Goal: Information Seeking & Learning: Find specific fact

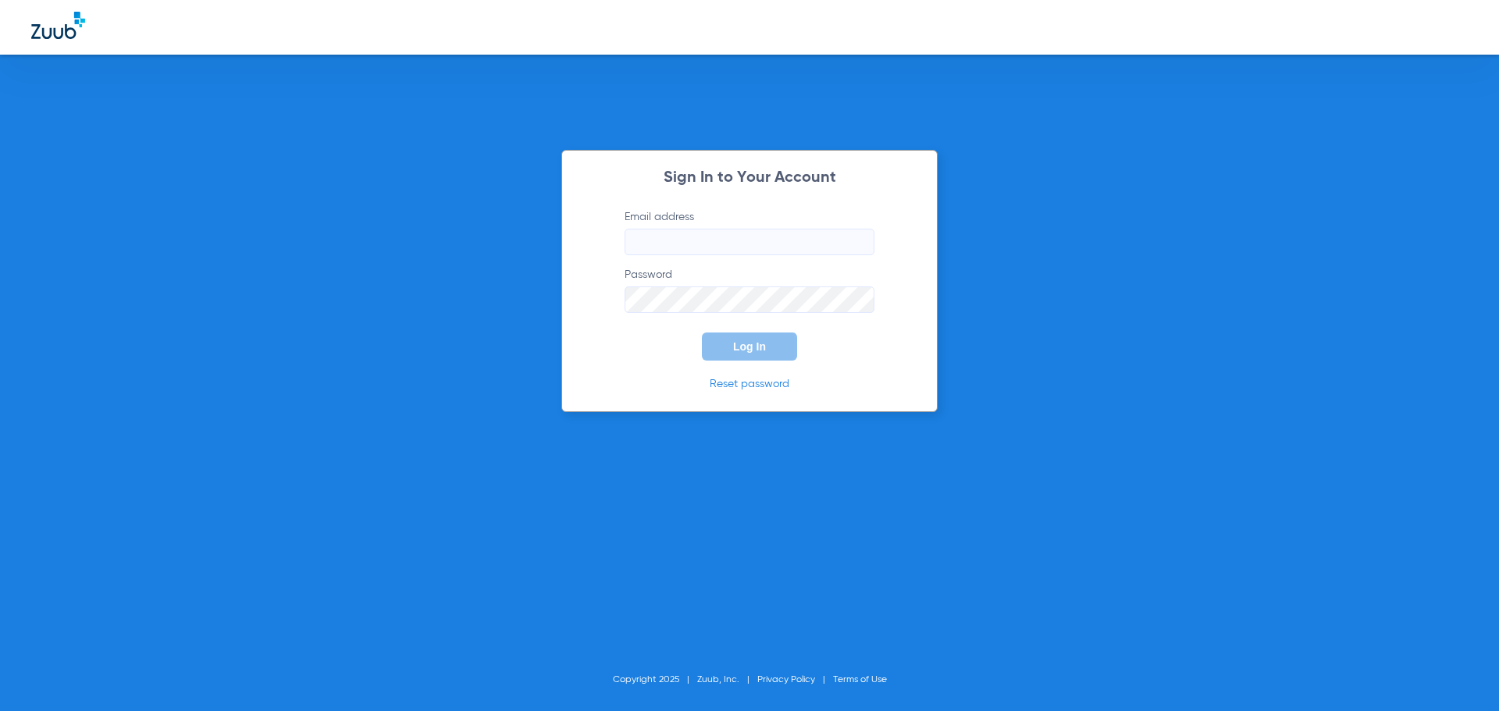
click at [720, 239] on input "Email address" at bounding box center [749, 242] width 250 height 27
type input "[EMAIL_ADDRESS][DOMAIN_NAME]"
click at [702, 332] on button "Log In" at bounding box center [749, 346] width 95 height 28
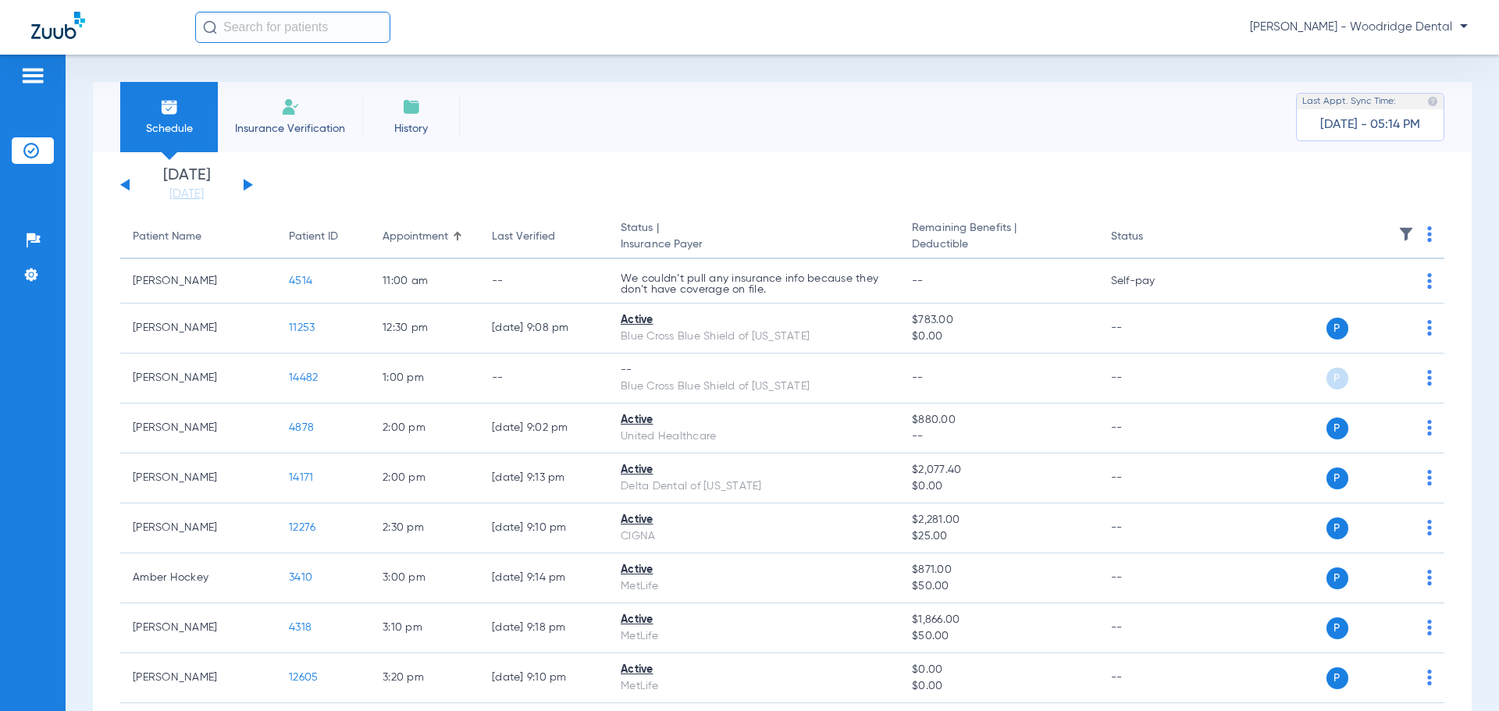
click at [288, 29] on input "text" at bounding box center [292, 27] width 195 height 31
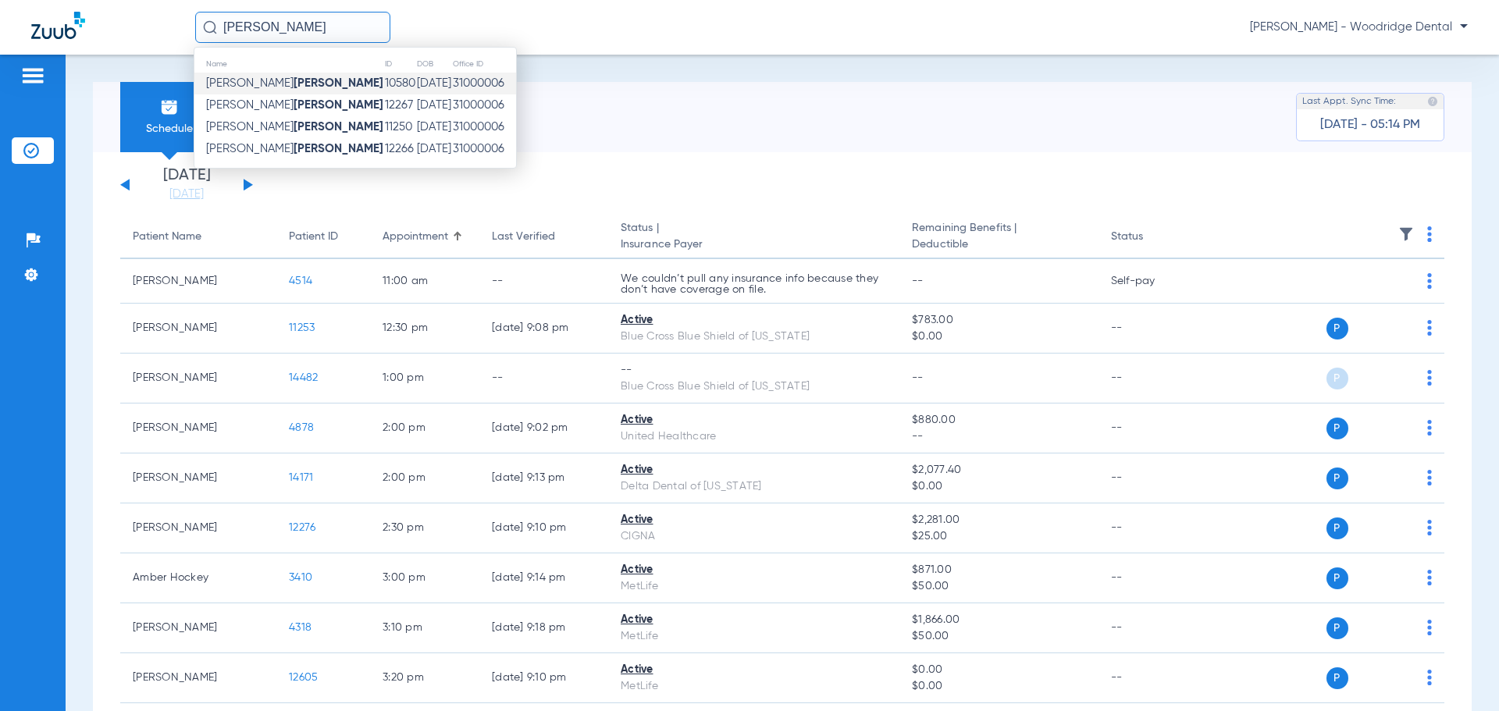
type input "[PERSON_NAME]"
click at [230, 78] on span "[PERSON_NAME]" at bounding box center [294, 83] width 177 height 12
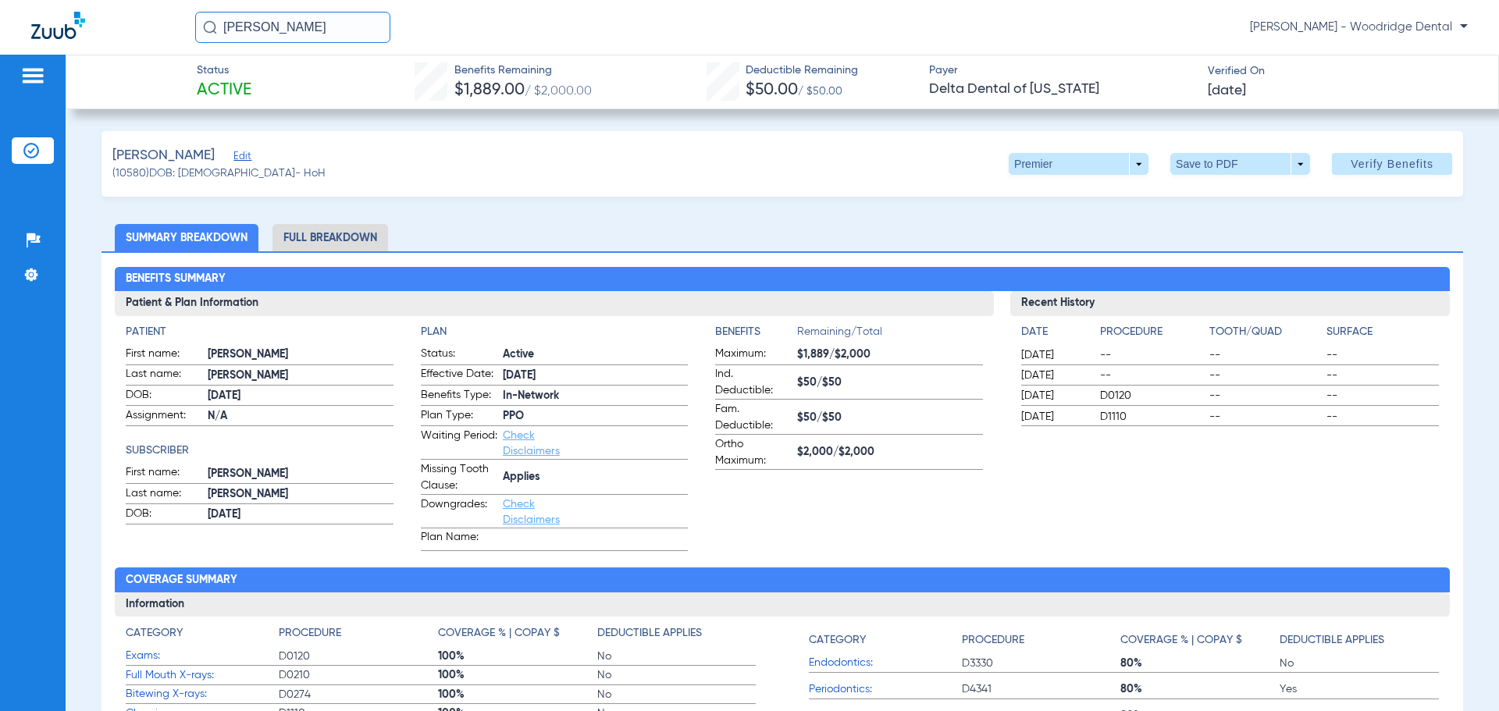
click at [344, 239] on li "Full Breakdown" at bounding box center [330, 237] width 116 height 27
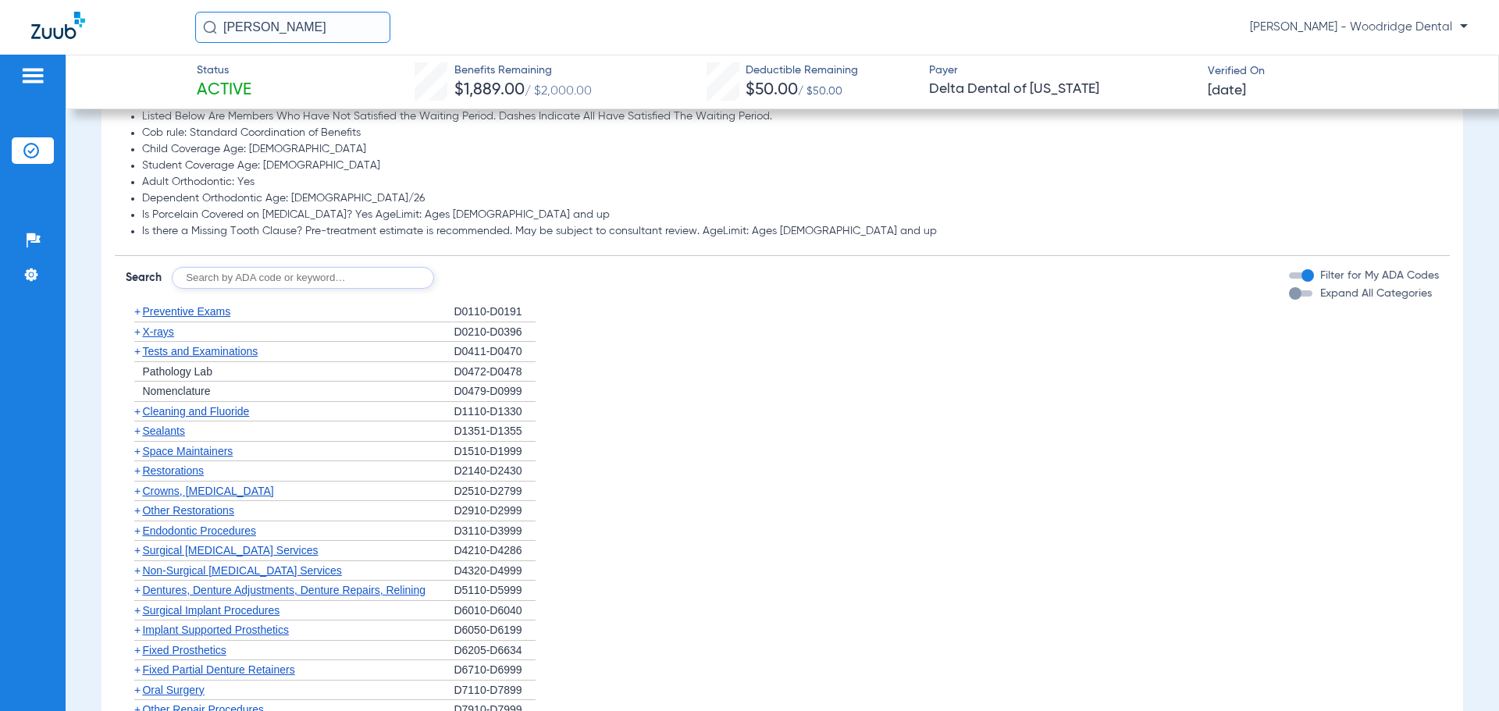
scroll to position [1249, 0]
click at [134, 412] on span "+" at bounding box center [137, 410] width 6 height 12
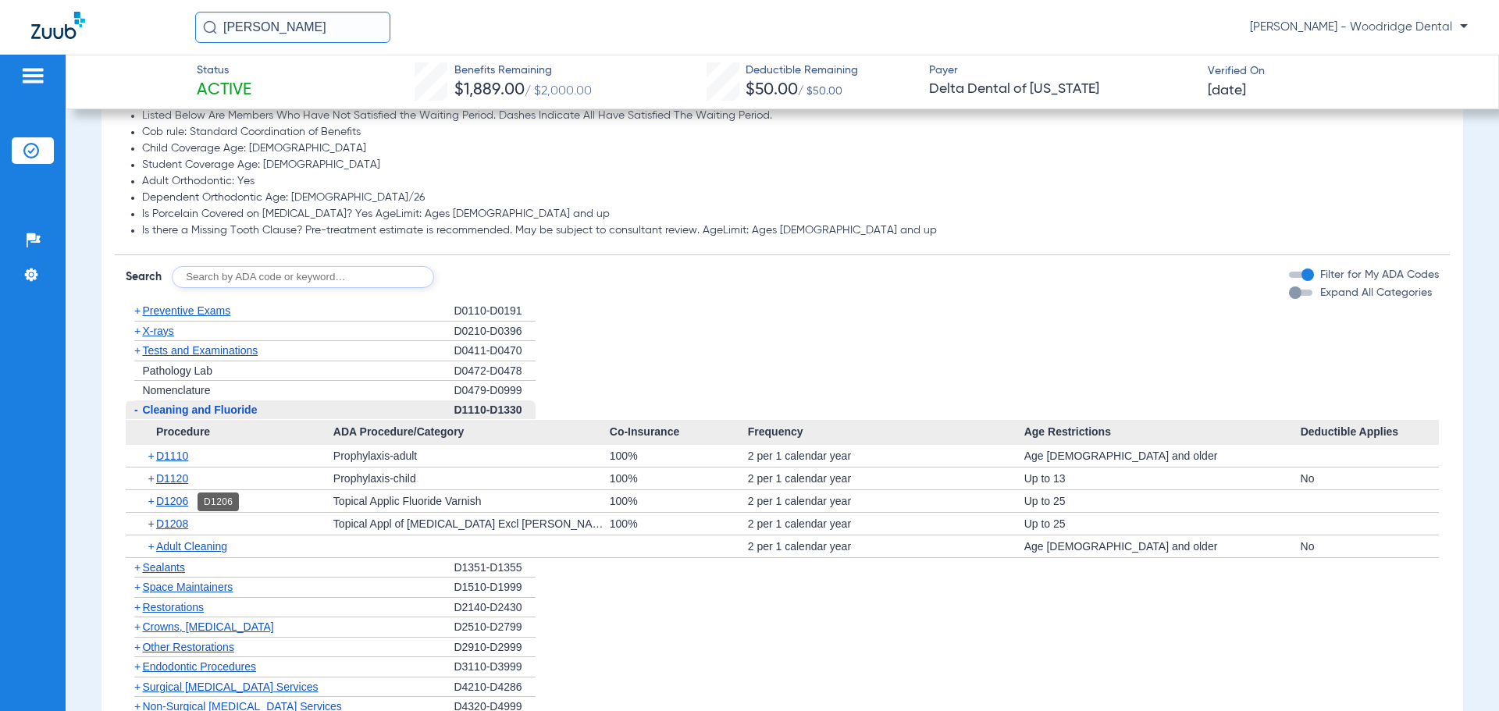
click at [177, 503] on span "D1206" at bounding box center [172, 501] width 32 height 12
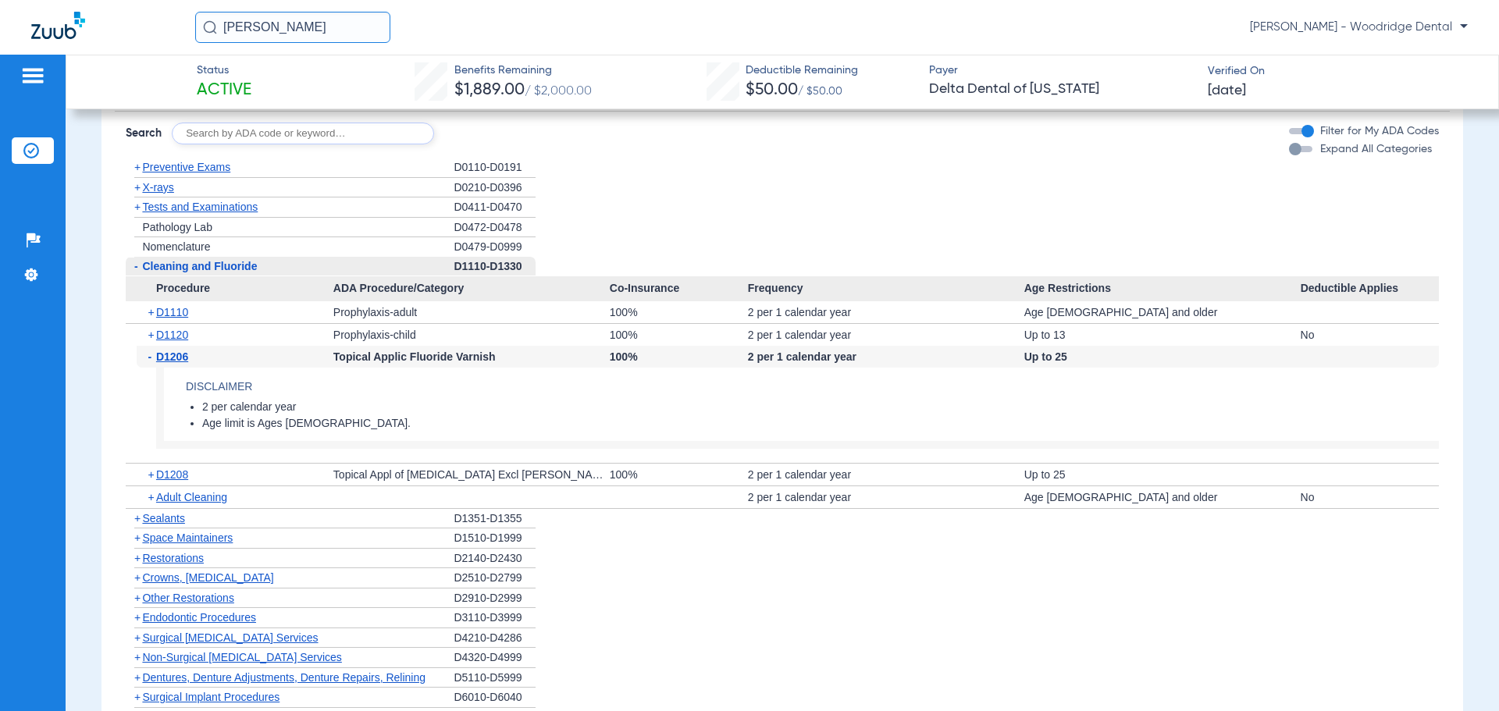
scroll to position [1405, 0]
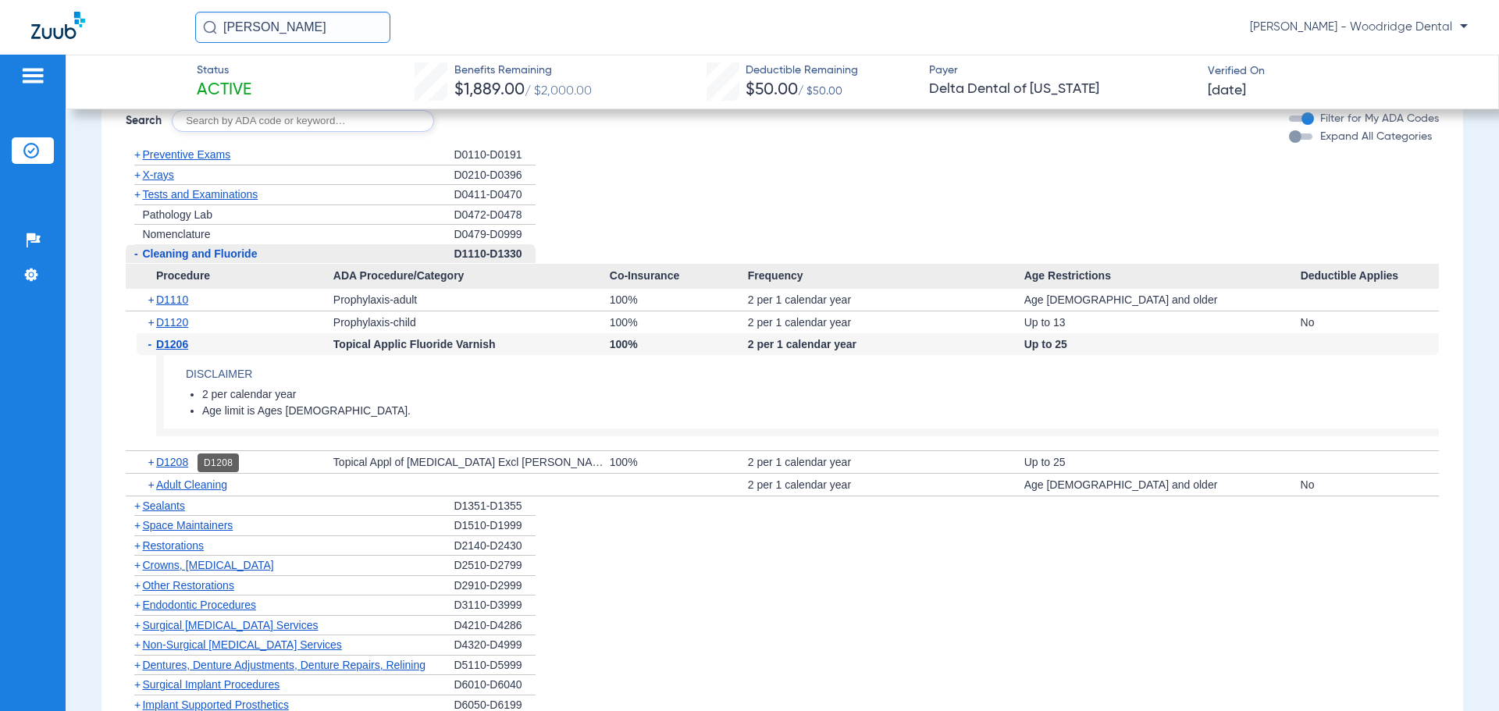
click at [162, 464] on span "D1208" at bounding box center [172, 462] width 32 height 12
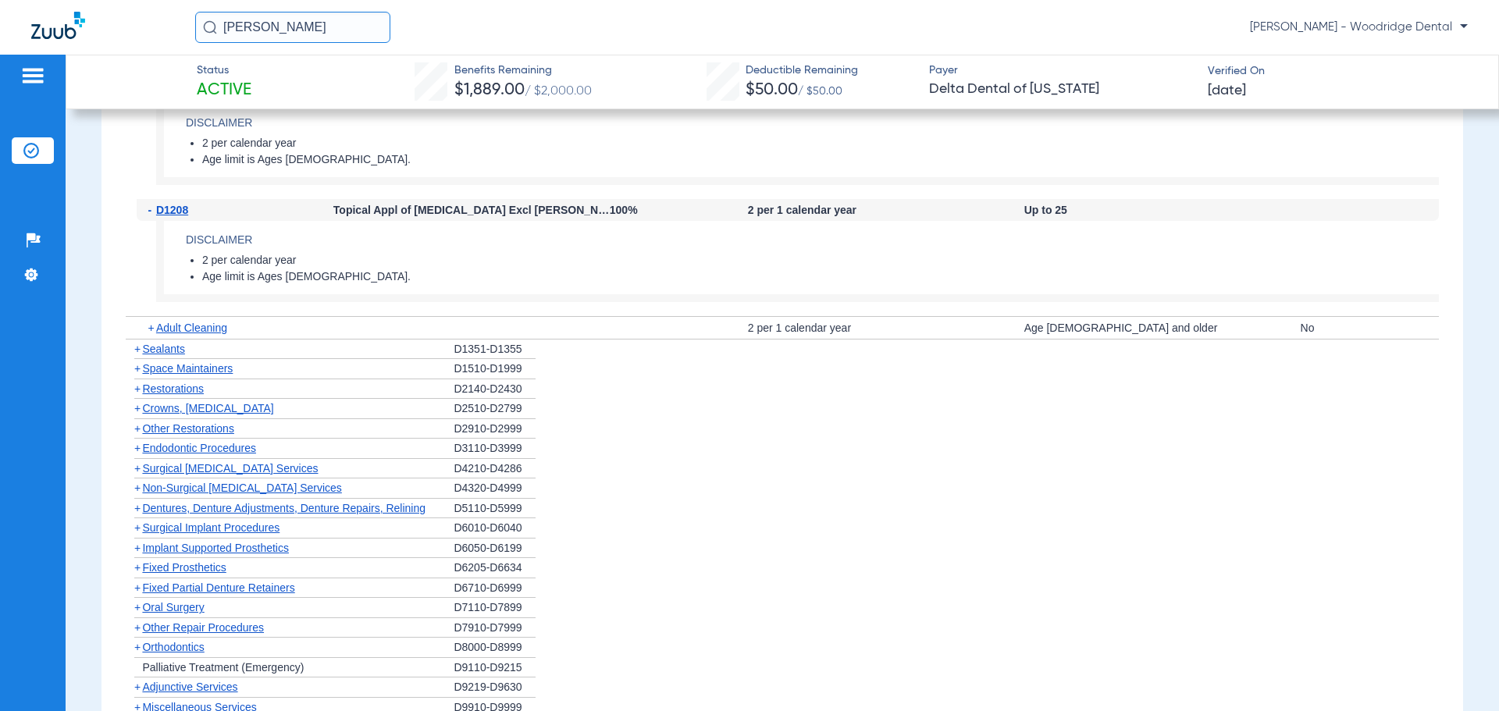
scroll to position [1344, 0]
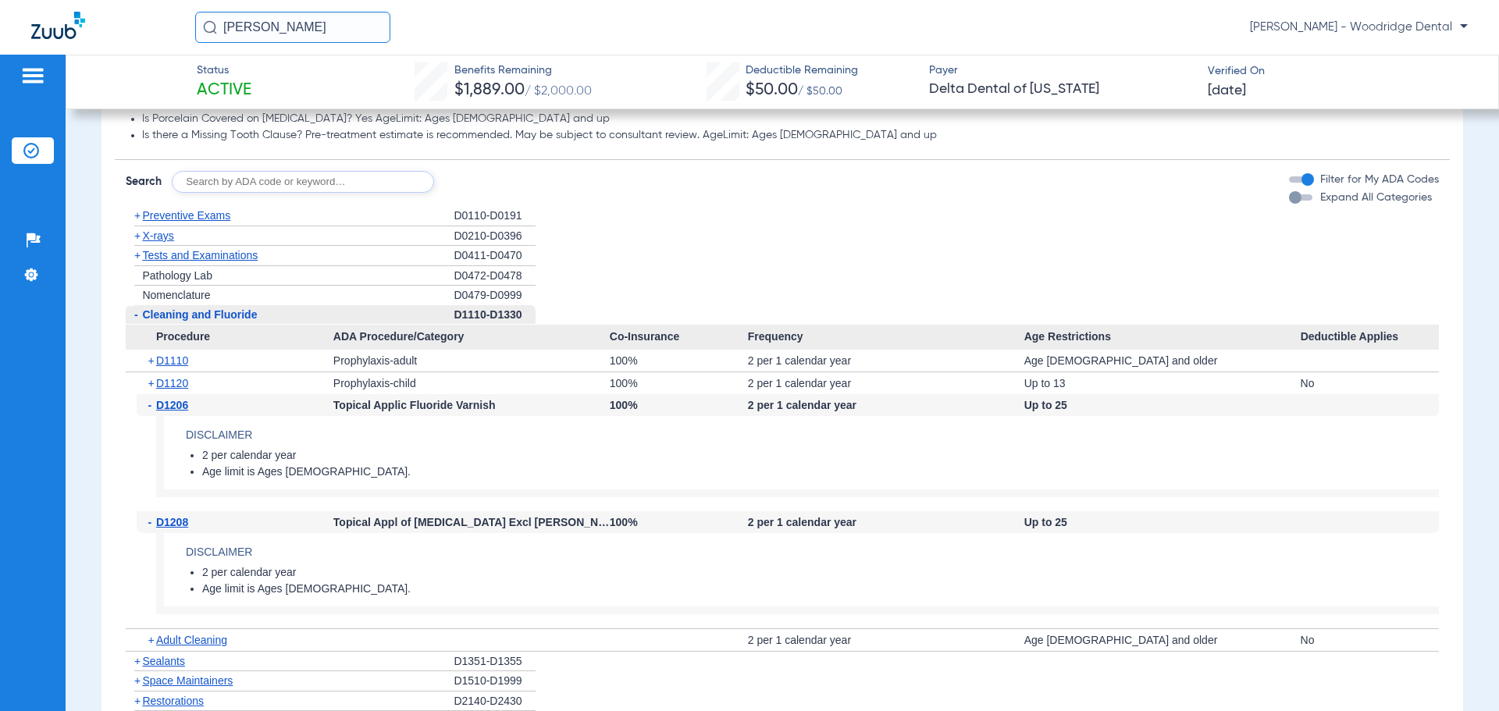
click at [267, 183] on input "text" at bounding box center [303, 182] width 262 height 22
type input "1208"
click button "Search" at bounding box center [492, 182] width 62 height 22
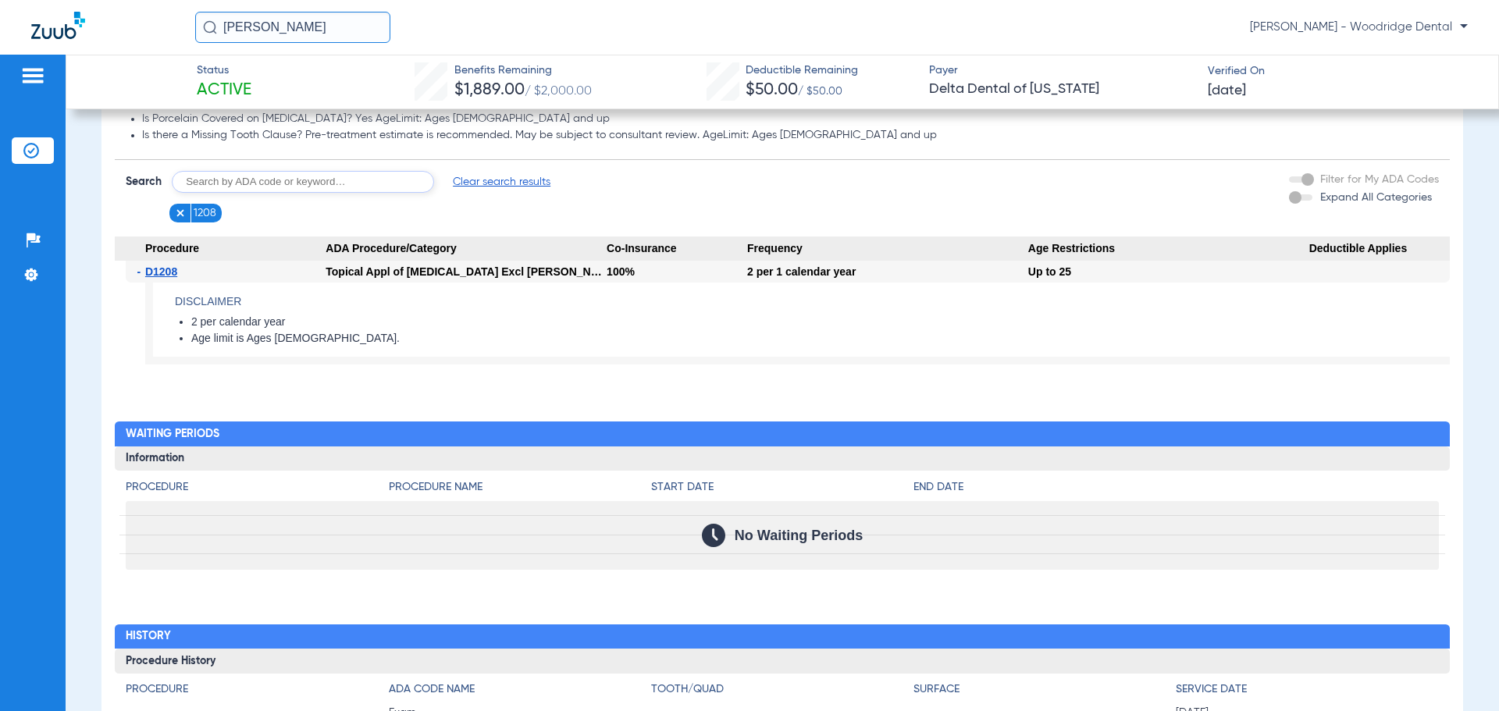
click at [293, 182] on input "text" at bounding box center [303, 182] width 262 height 22
type input "1206"
click button "Search" at bounding box center [492, 182] width 62 height 22
